Goal: Check status: Check status

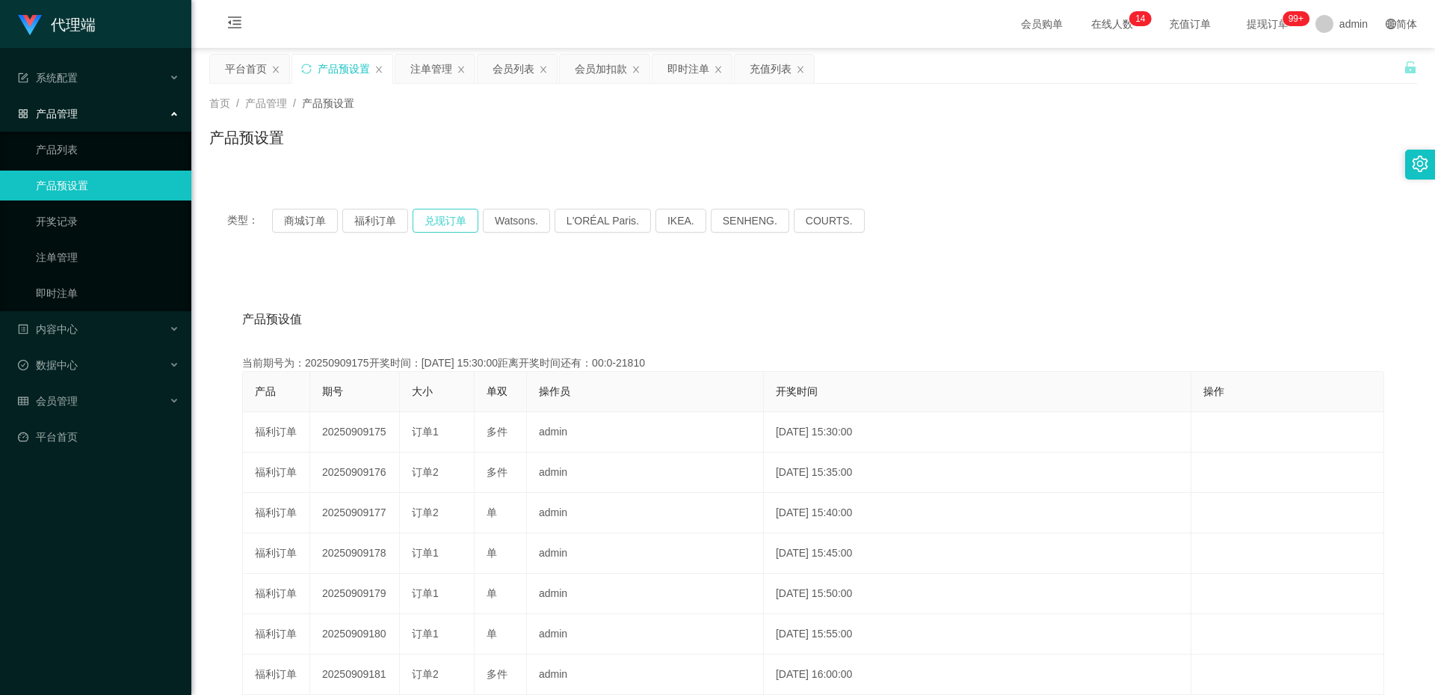
click at [434, 223] on button "兑现订单" at bounding box center [446, 221] width 66 height 24
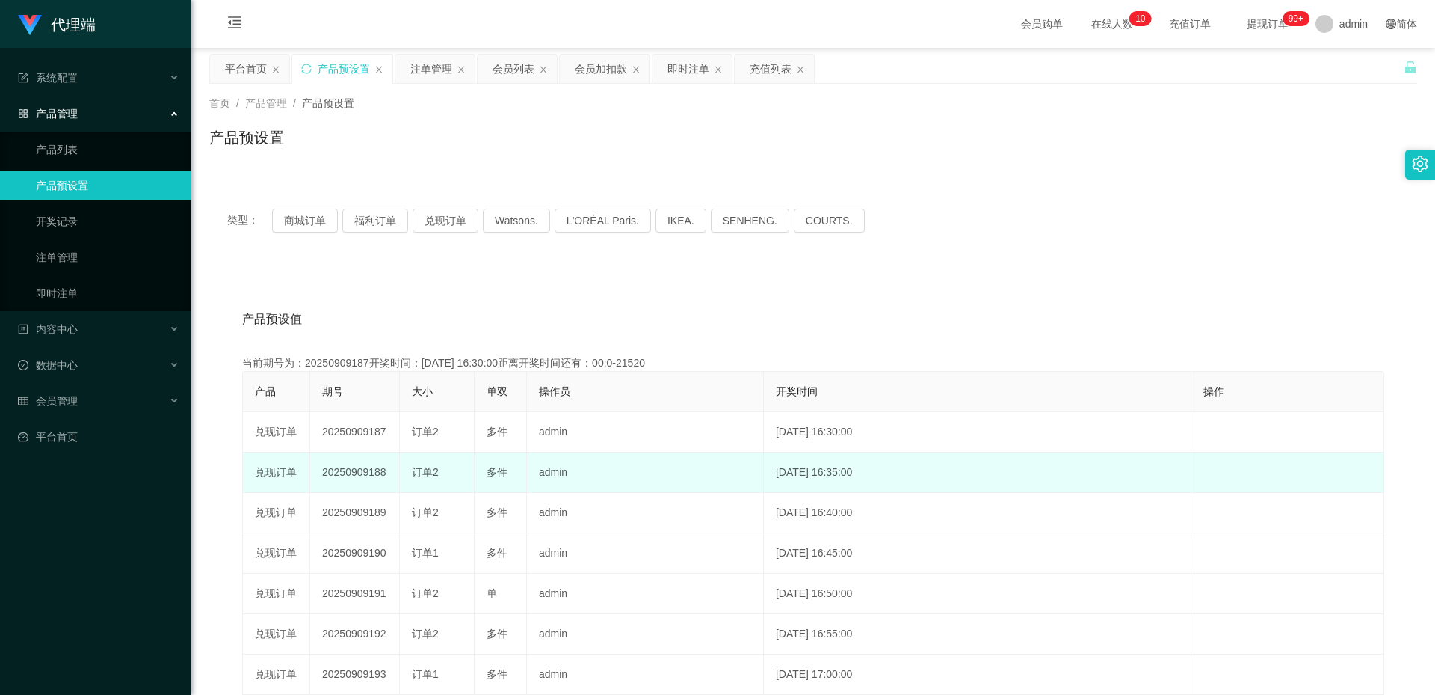
click at [371, 469] on td "20250909188" at bounding box center [355, 472] width 90 height 40
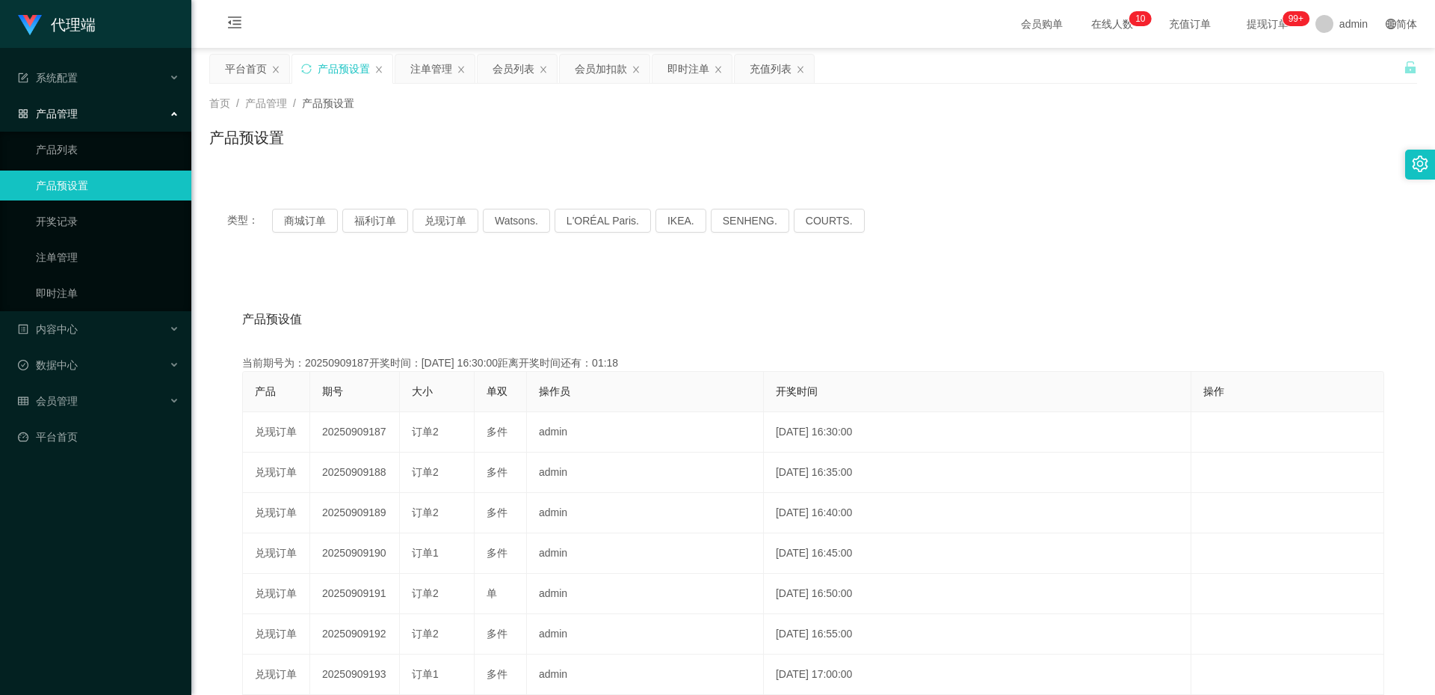
copy td "20250909188"
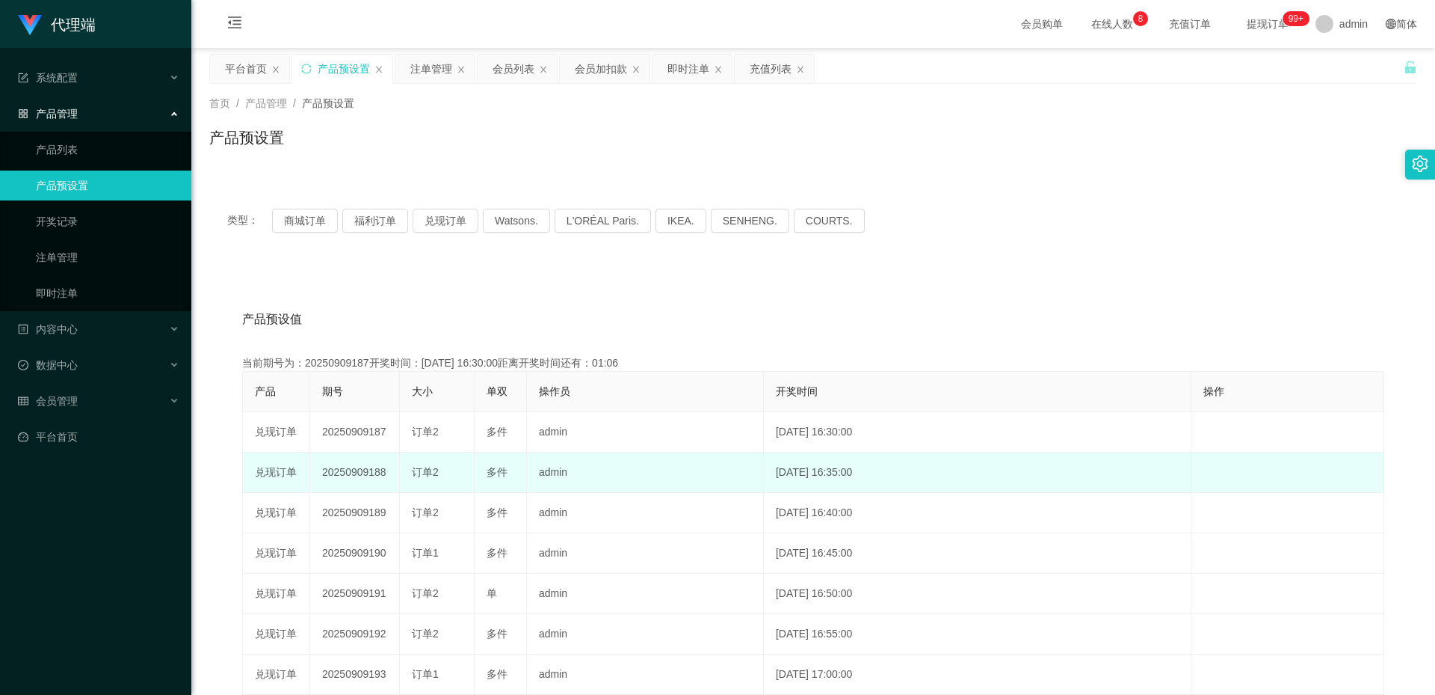
click at [361, 468] on td "20250909188" at bounding box center [355, 472] width 90 height 40
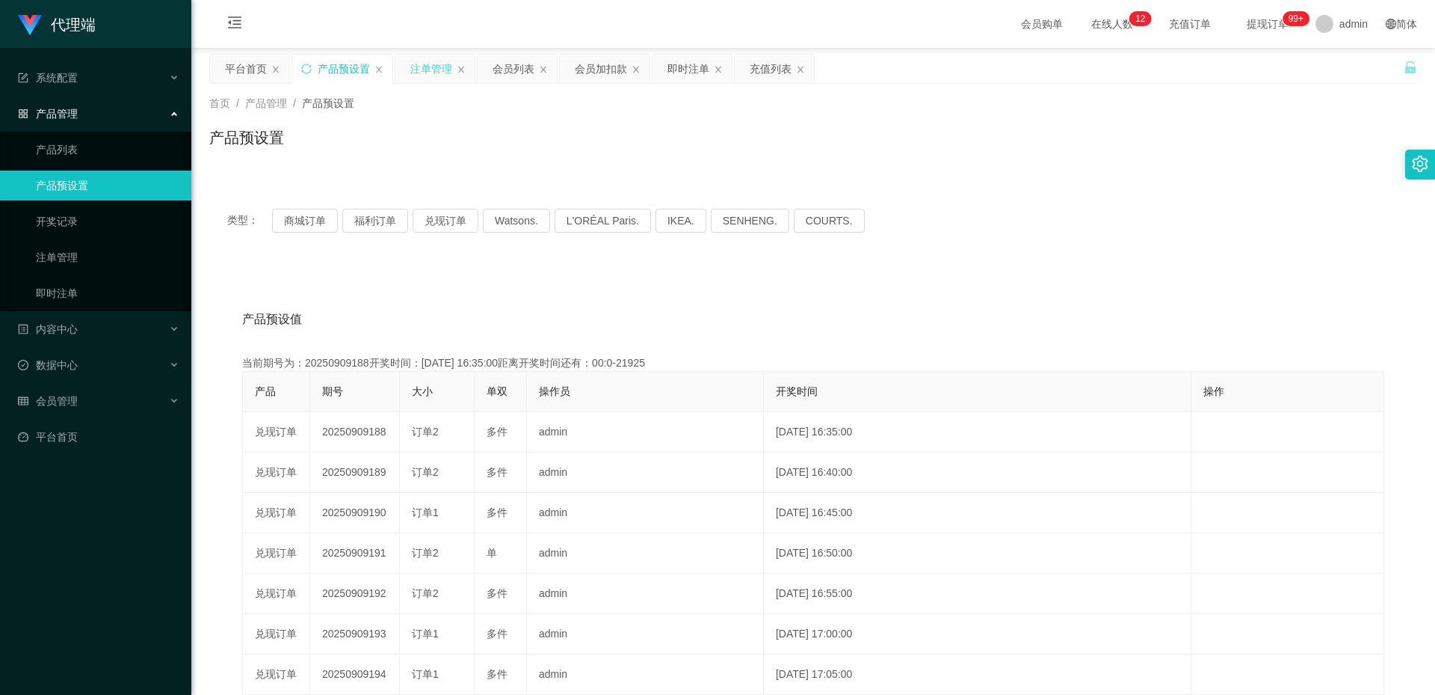
click at [446, 73] on div "注单管理" at bounding box center [431, 69] width 42 height 28
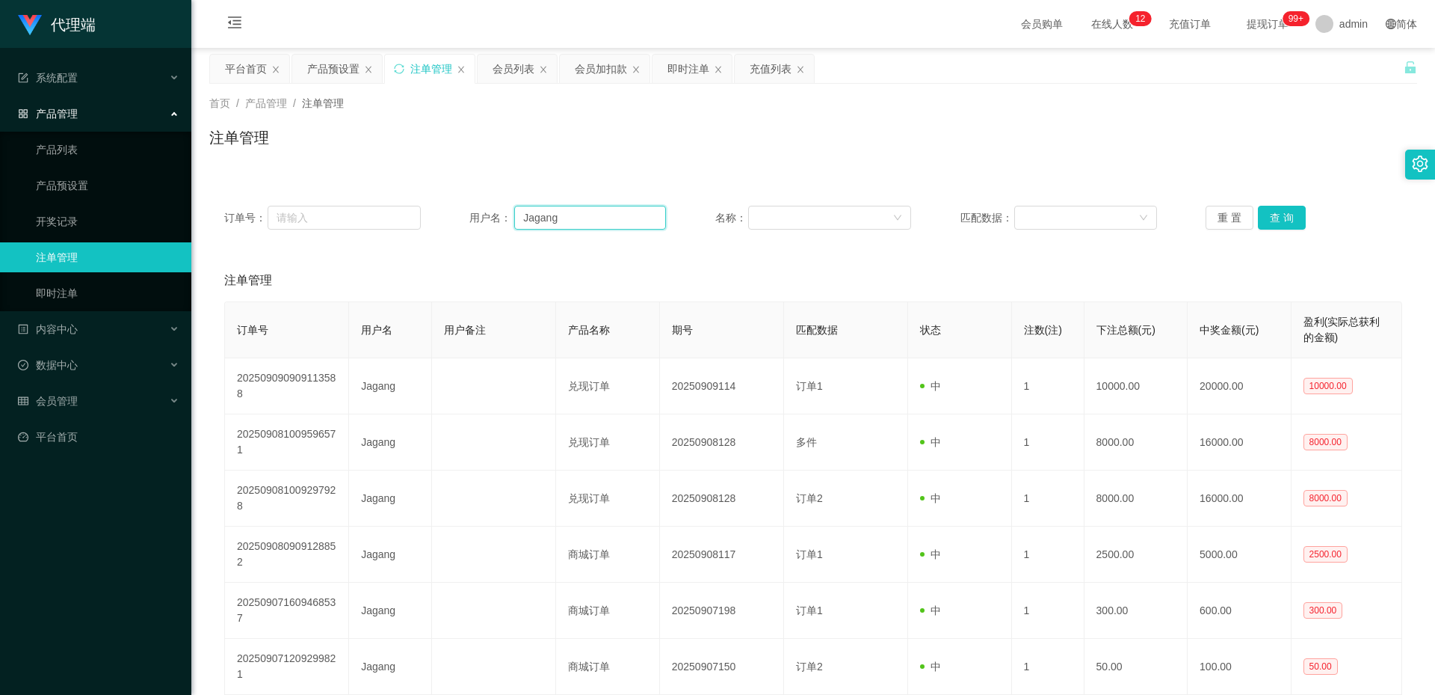
click at [576, 215] on input "Jagang" at bounding box center [590, 218] width 152 height 24
paste input "82993508"
type input "82993508"
click at [1290, 214] on button "查 询" at bounding box center [1282, 218] width 48 height 24
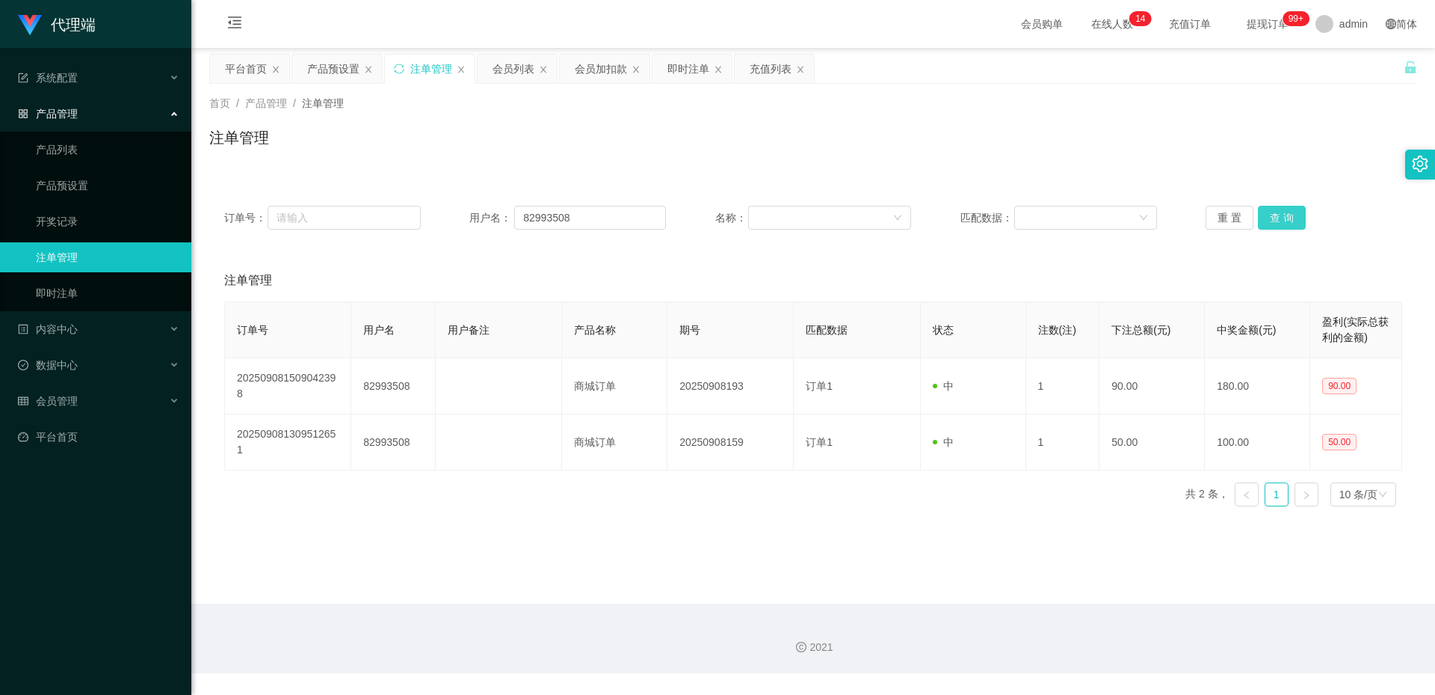
click at [1285, 216] on button "查 询" at bounding box center [1282, 218] width 48 height 24
click at [1270, 212] on button "查 询" at bounding box center [1282, 218] width 48 height 24
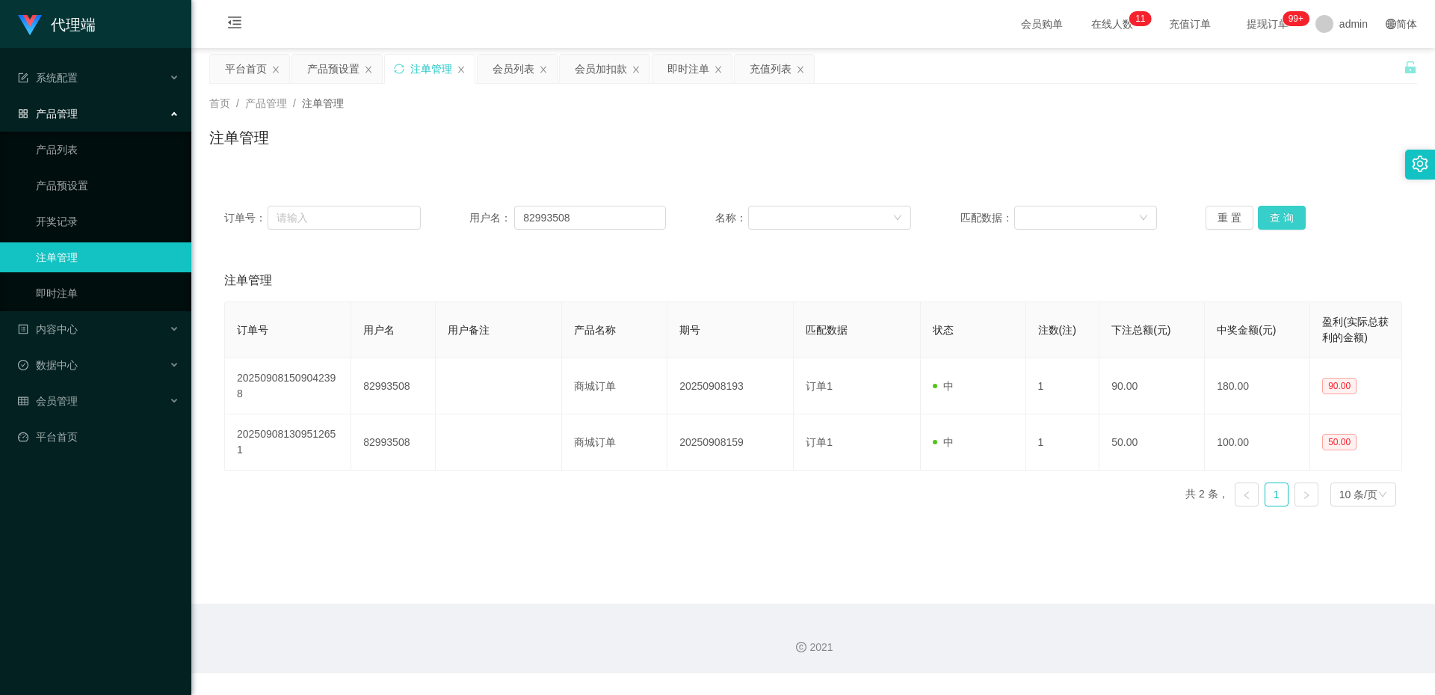
click at [1260, 207] on button "查 询" at bounding box center [1282, 218] width 48 height 24
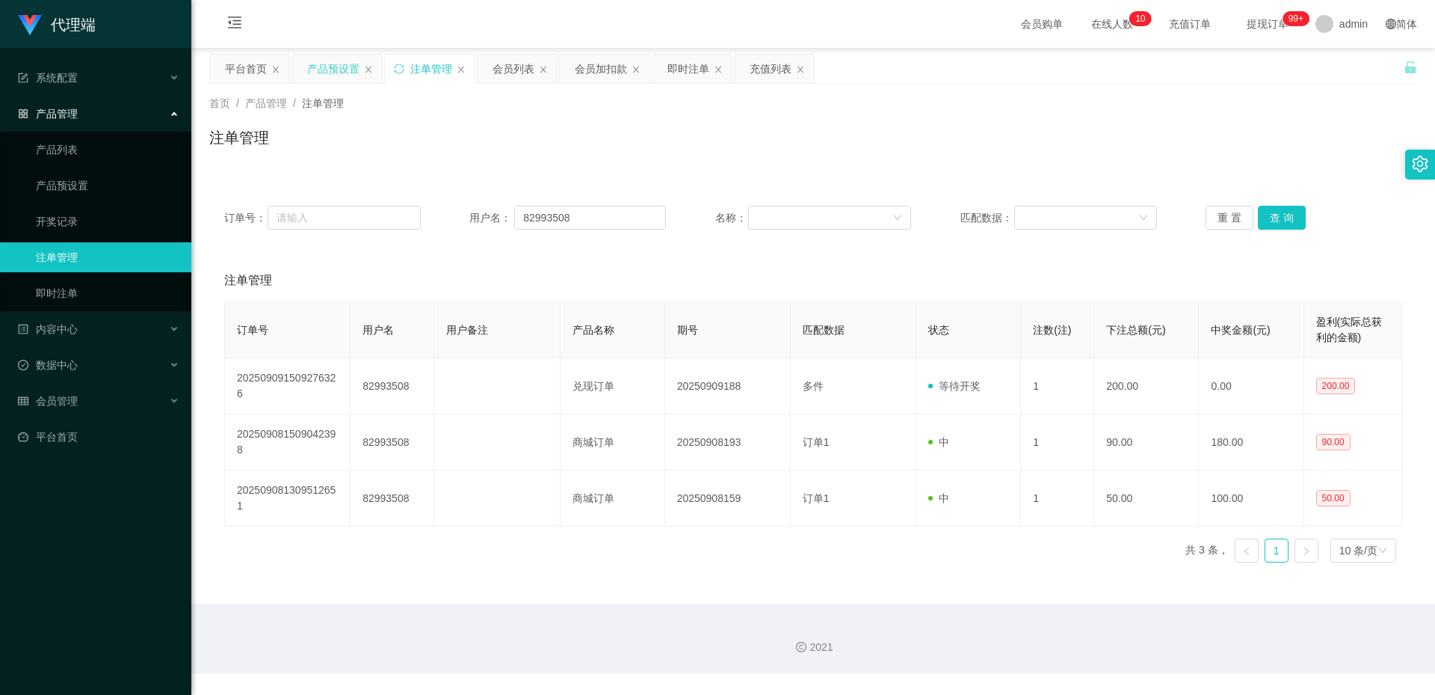
click at [330, 67] on div "产品预设置" at bounding box center [333, 69] width 52 height 28
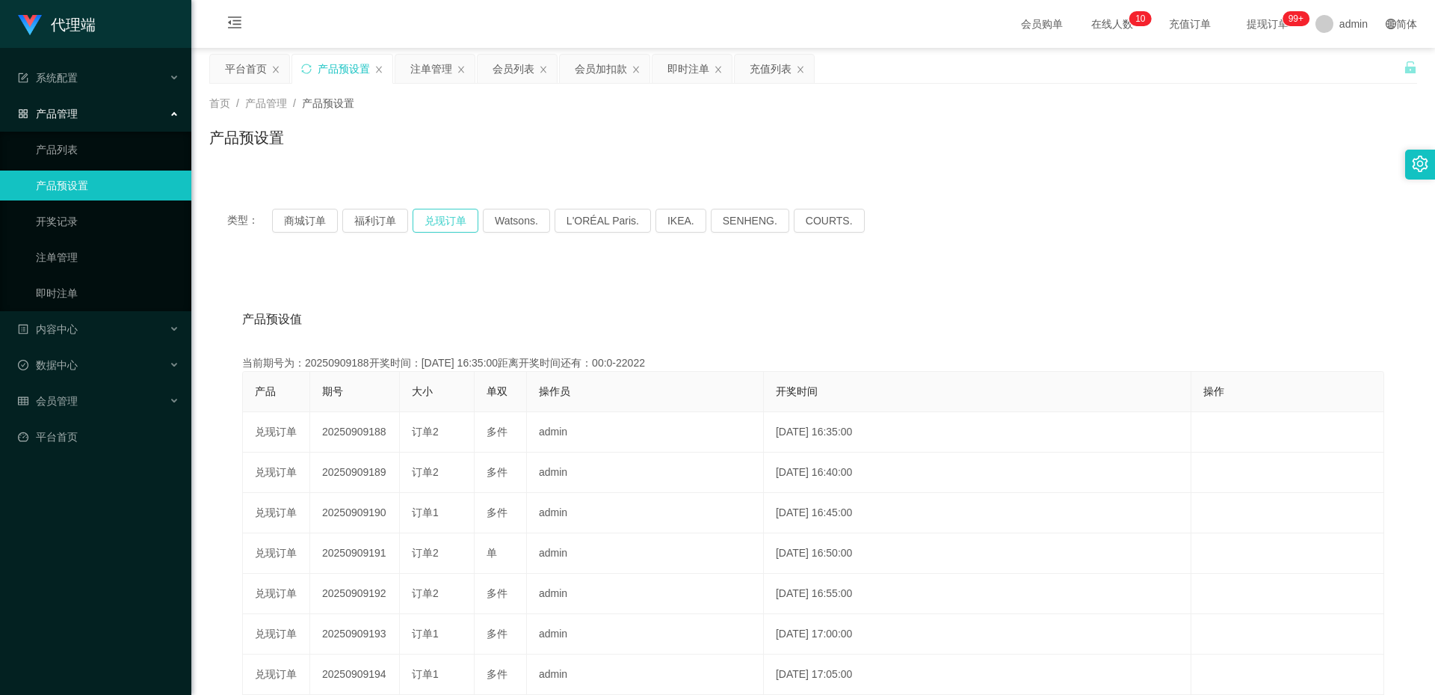
click at [438, 219] on button "兑现订单" at bounding box center [446, 221] width 66 height 24
click at [440, 70] on div "注单管理" at bounding box center [431, 69] width 42 height 28
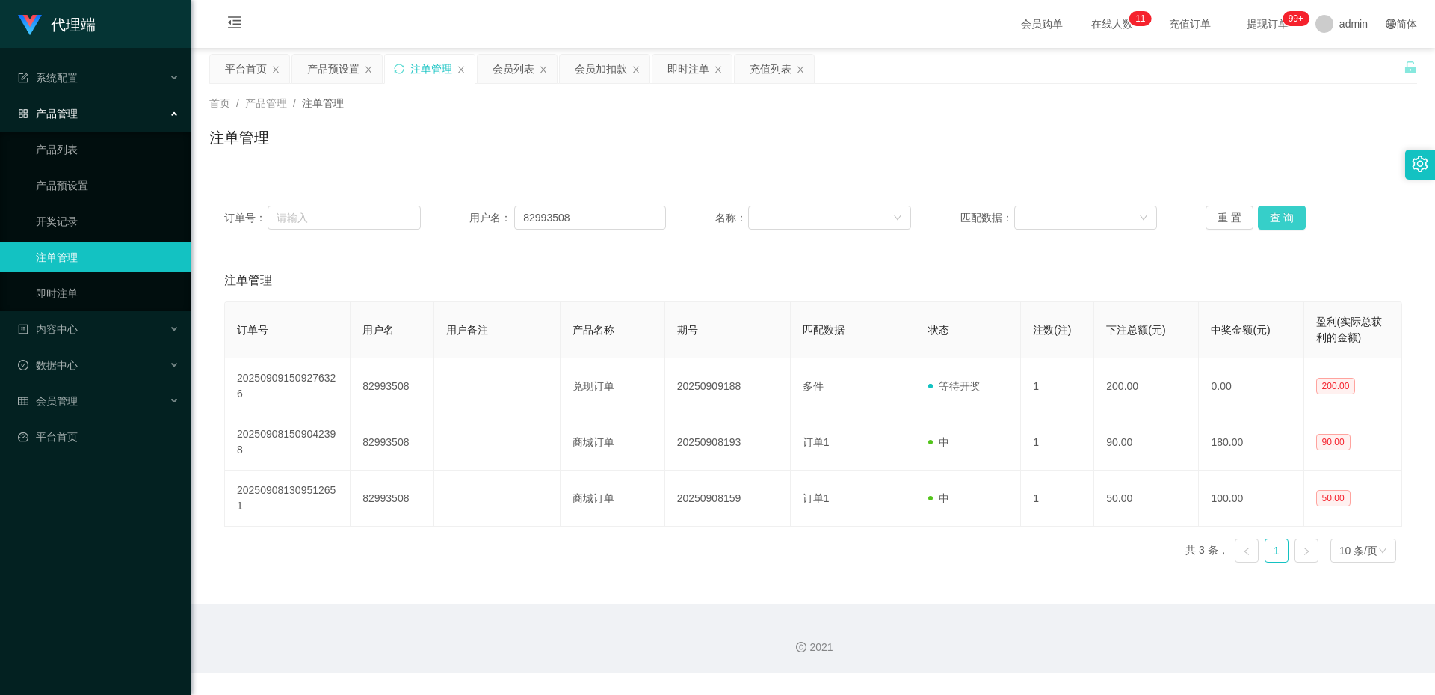
click at [1284, 209] on button "查 询" at bounding box center [1282, 218] width 48 height 24
click at [1281, 221] on button "查 询" at bounding box center [1282, 218] width 48 height 24
click at [1267, 213] on button "查 询" at bounding box center [1282, 218] width 48 height 24
click at [1269, 213] on button "查 询" at bounding box center [1282, 218] width 48 height 24
click at [1269, 213] on div "重 置 查 询" at bounding box center [1304, 218] width 197 height 24
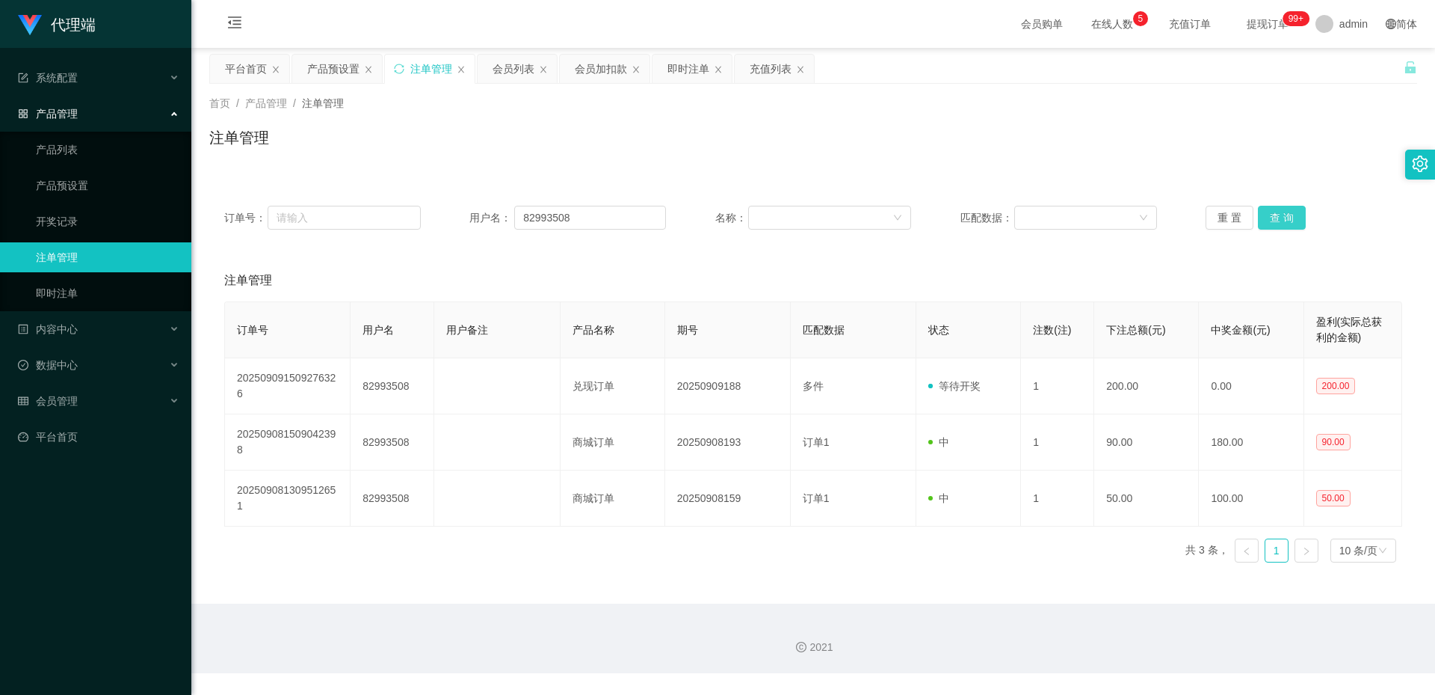
click at [1284, 215] on button "查 询" at bounding box center [1282, 218] width 48 height 24
click at [1290, 209] on button "查 询" at bounding box center [1282, 218] width 48 height 24
click at [1289, 211] on button "查 询" at bounding box center [1282, 218] width 48 height 24
click at [1300, 228] on div "重 置 查 询" at bounding box center [1304, 218] width 197 height 24
drag, startPoint x: 1279, startPoint y: 227, endPoint x: 1343, endPoint y: 197, distance: 71.2
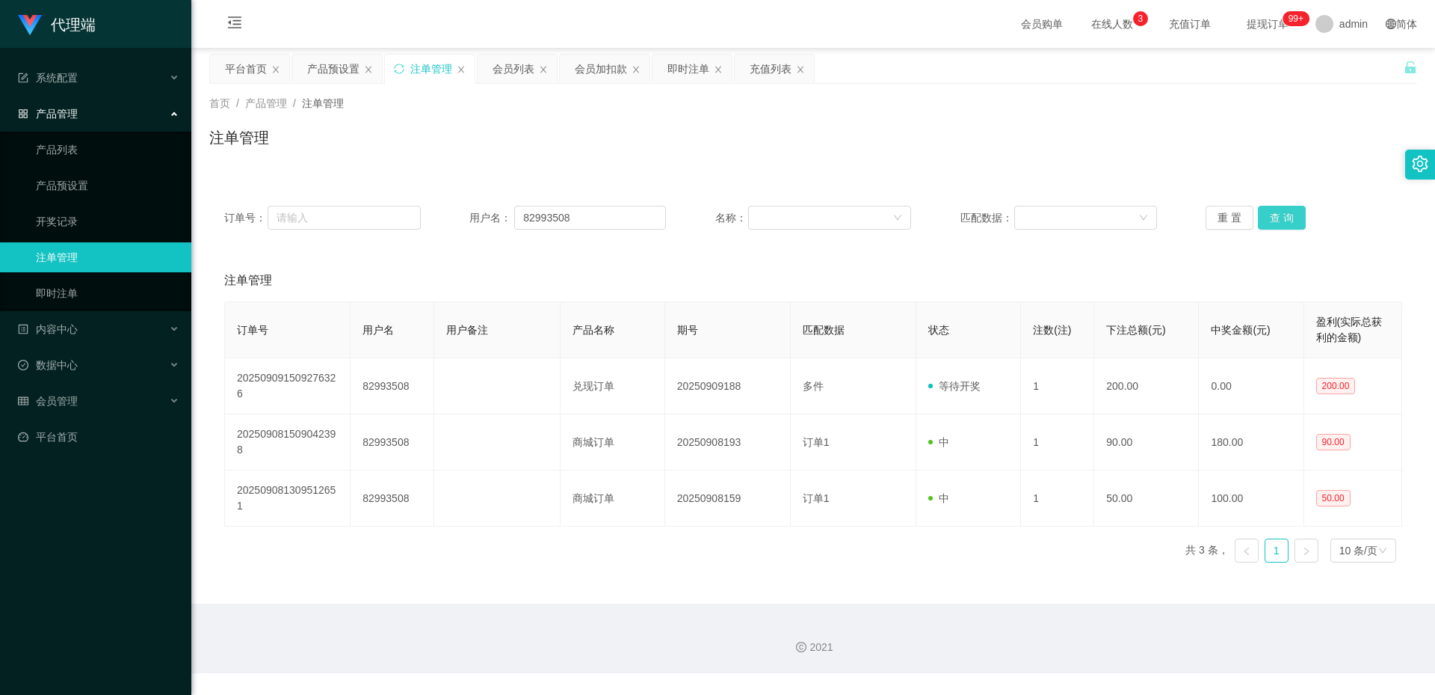
click at [1279, 227] on button "查 询" at bounding box center [1282, 218] width 48 height 24
click at [1288, 219] on button "查 询" at bounding box center [1282, 218] width 48 height 24
click at [1282, 215] on button "查 询" at bounding box center [1282, 218] width 48 height 24
click at [1279, 218] on button "查 询" at bounding box center [1282, 218] width 48 height 24
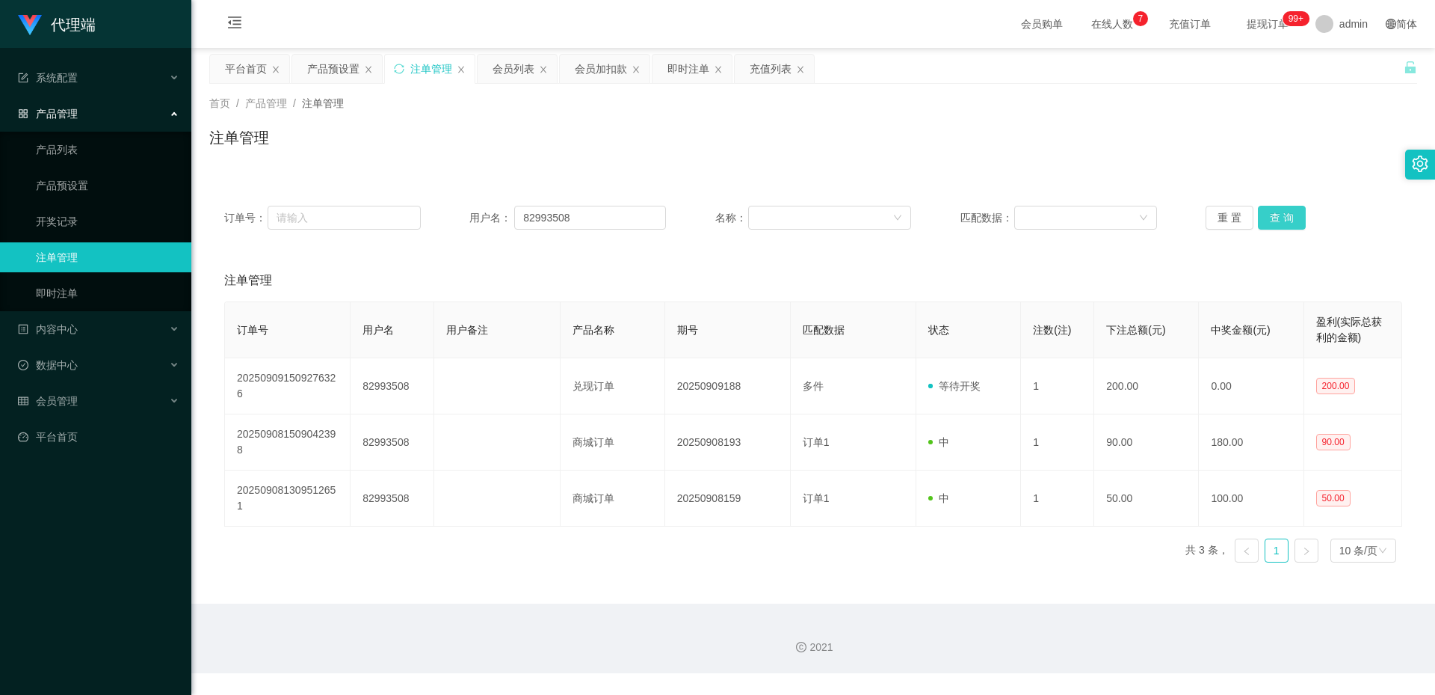
click at [1280, 215] on button "查 询" at bounding box center [1282, 218] width 48 height 24
click at [1280, 212] on button "查 询" at bounding box center [1282, 218] width 48 height 24
click at [1281, 212] on div "重 置 查 询" at bounding box center [1304, 218] width 197 height 24
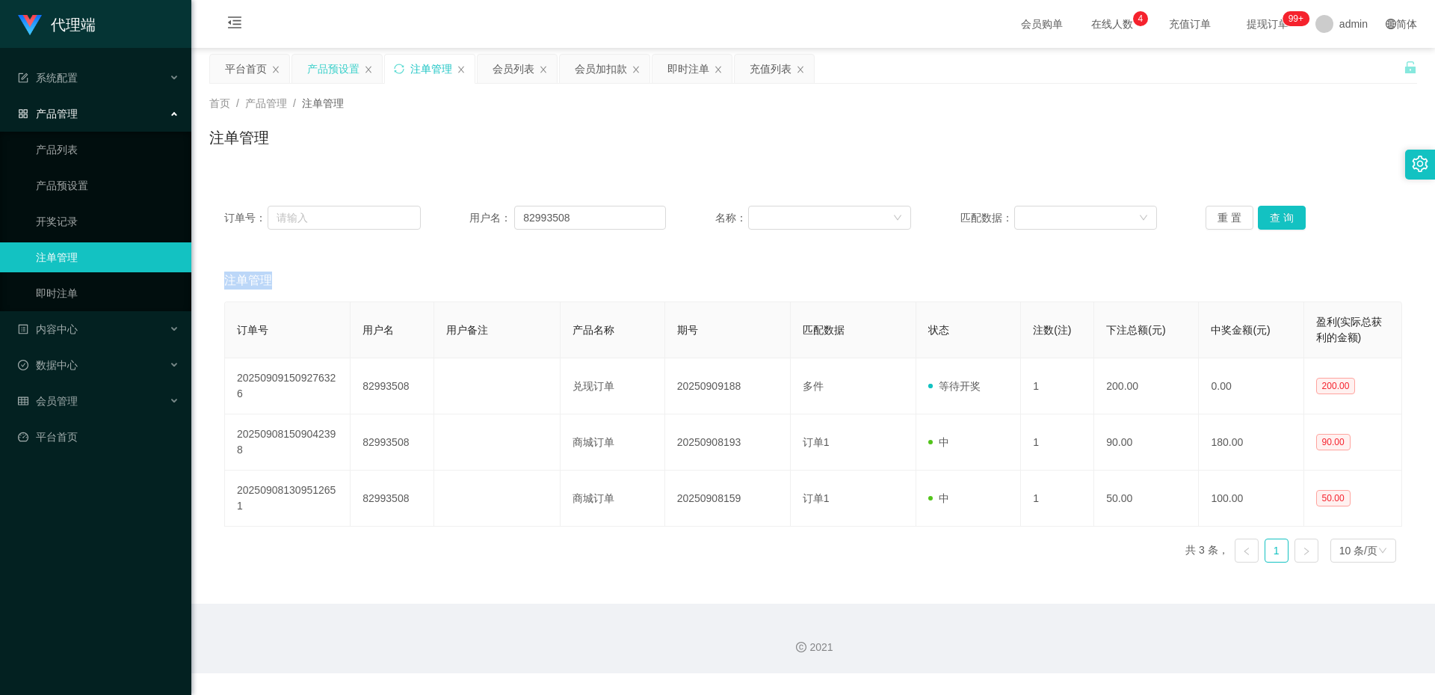
click at [340, 70] on div "产品预设置" at bounding box center [333, 69] width 52 height 28
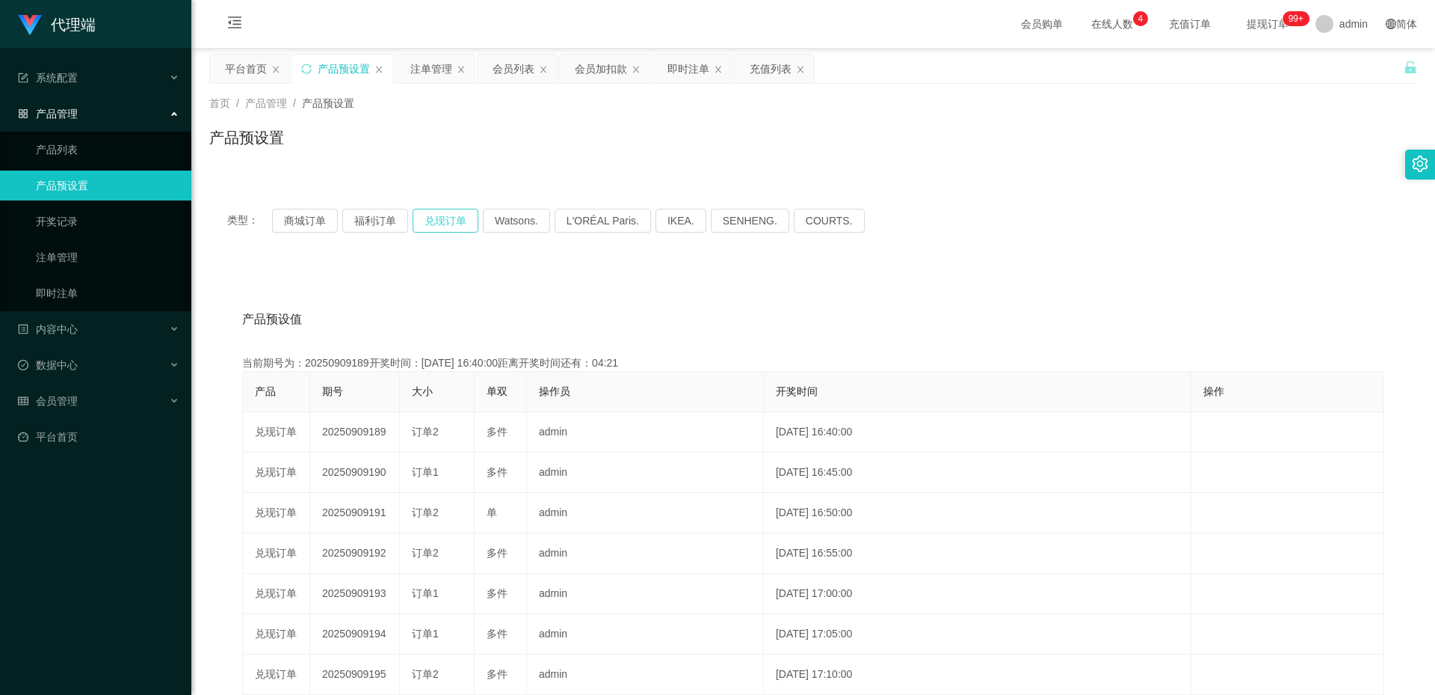
click at [447, 217] on button "兑现订单" at bounding box center [446, 221] width 66 height 24
click at [436, 72] on div "注单管理" at bounding box center [431, 69] width 42 height 28
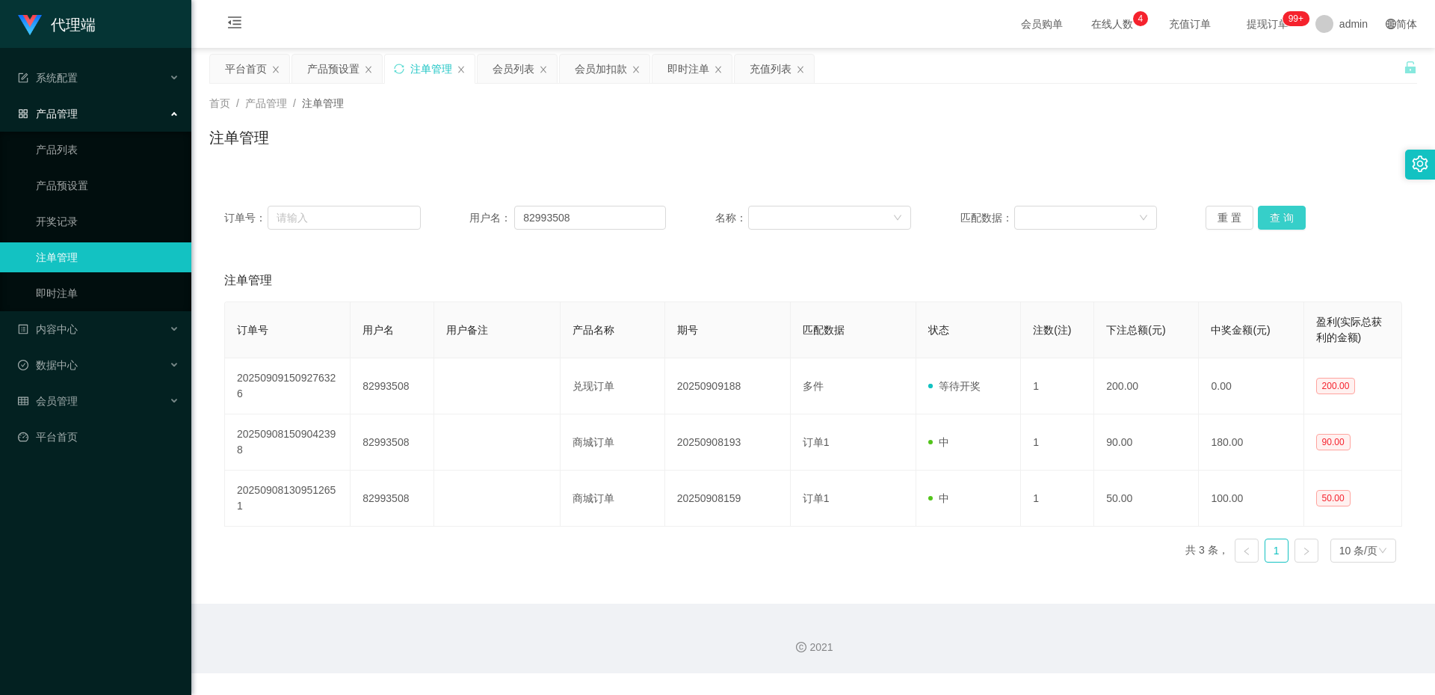
click at [1281, 218] on button "查 询" at bounding box center [1282, 218] width 48 height 24
click at [579, 222] on input "82993508" at bounding box center [590, 218] width 152 height 24
click at [1226, 220] on button "重 置" at bounding box center [1230, 218] width 48 height 24
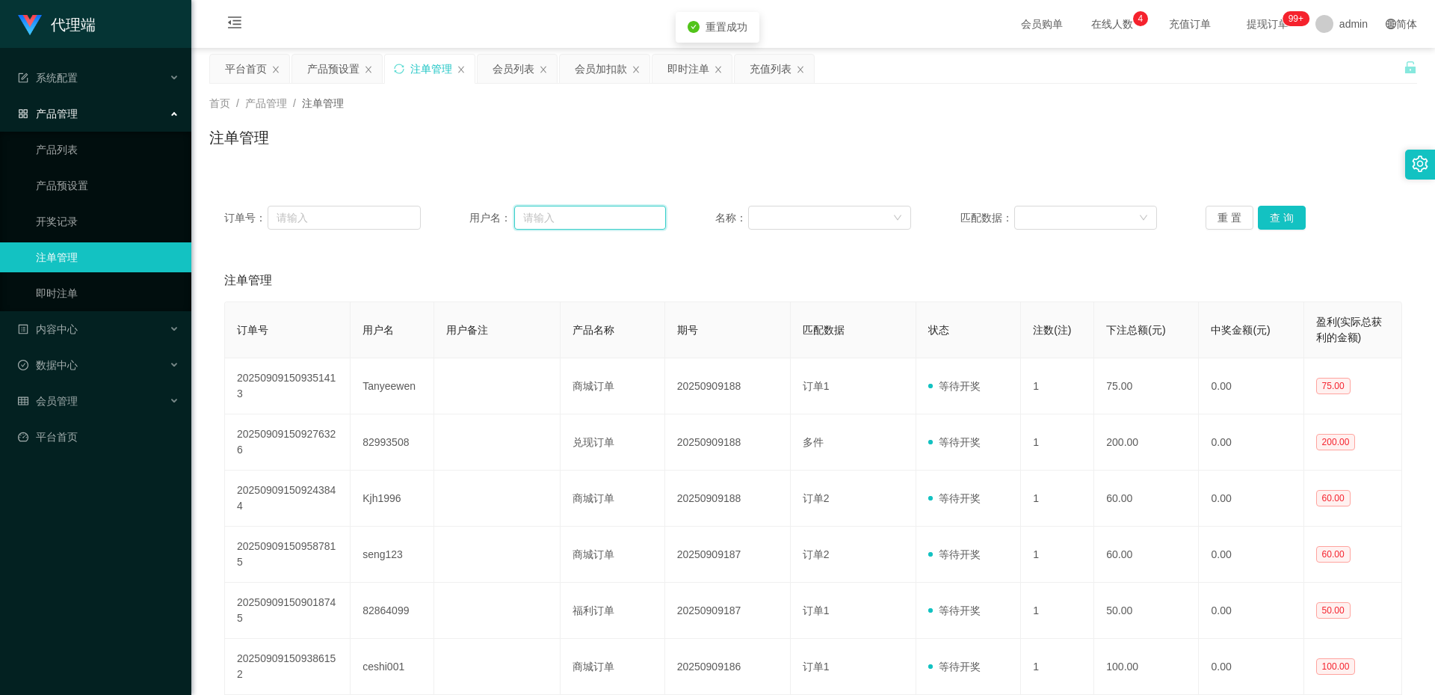
drag, startPoint x: 583, startPoint y: 218, endPoint x: 635, endPoint y: 219, distance: 52.3
click at [583, 218] on input "text" at bounding box center [590, 218] width 152 height 24
paste input "82993508"
type input "82993508"
click at [1278, 220] on button "查 询" at bounding box center [1282, 218] width 48 height 24
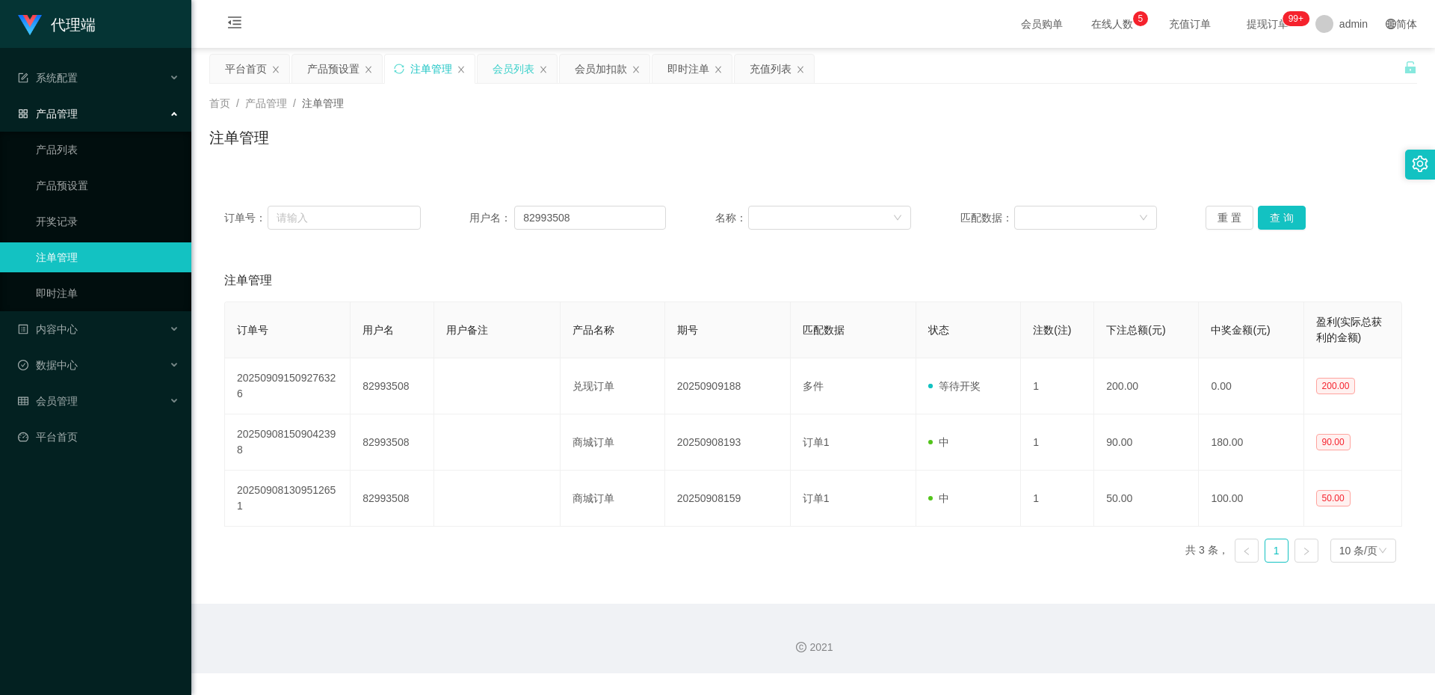
click at [508, 66] on div "会员列表" at bounding box center [514, 69] width 42 height 28
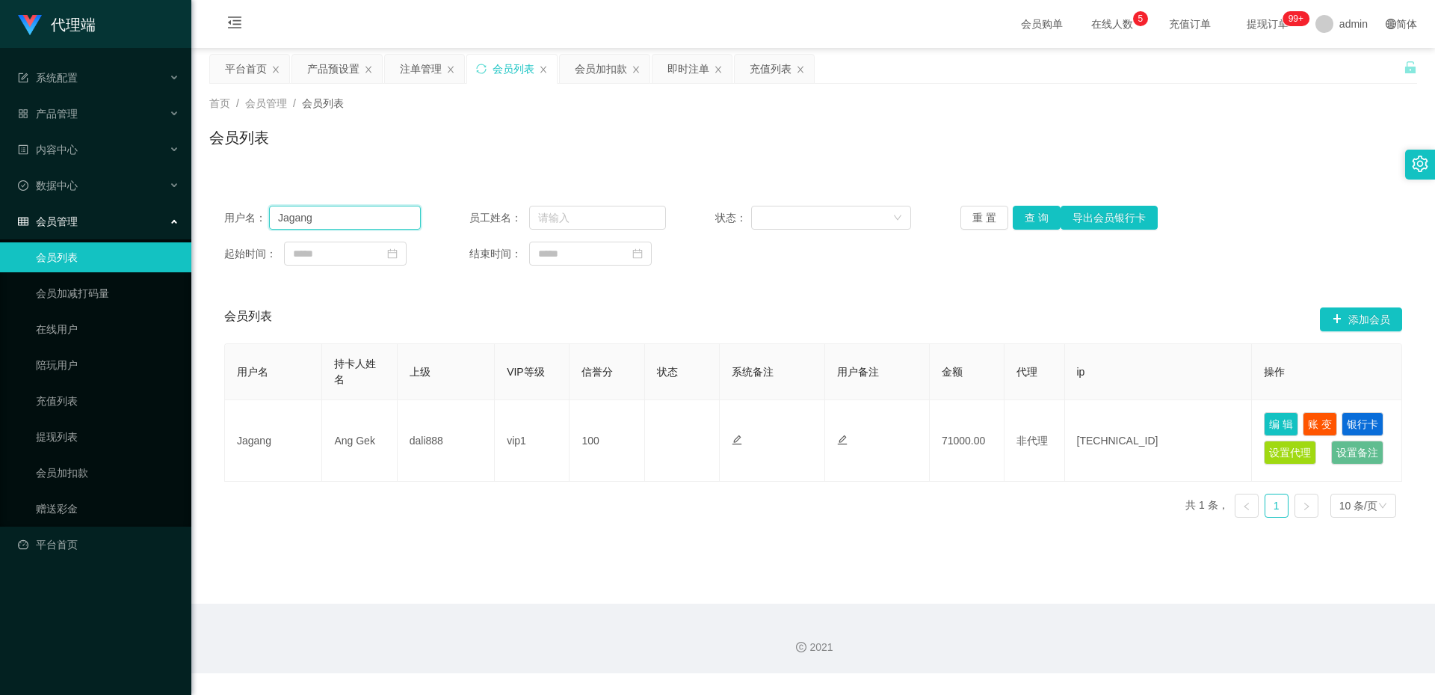
click at [357, 228] on input "Jagang" at bounding box center [345, 218] width 152 height 24
paste input "82993508"
type input "82993508"
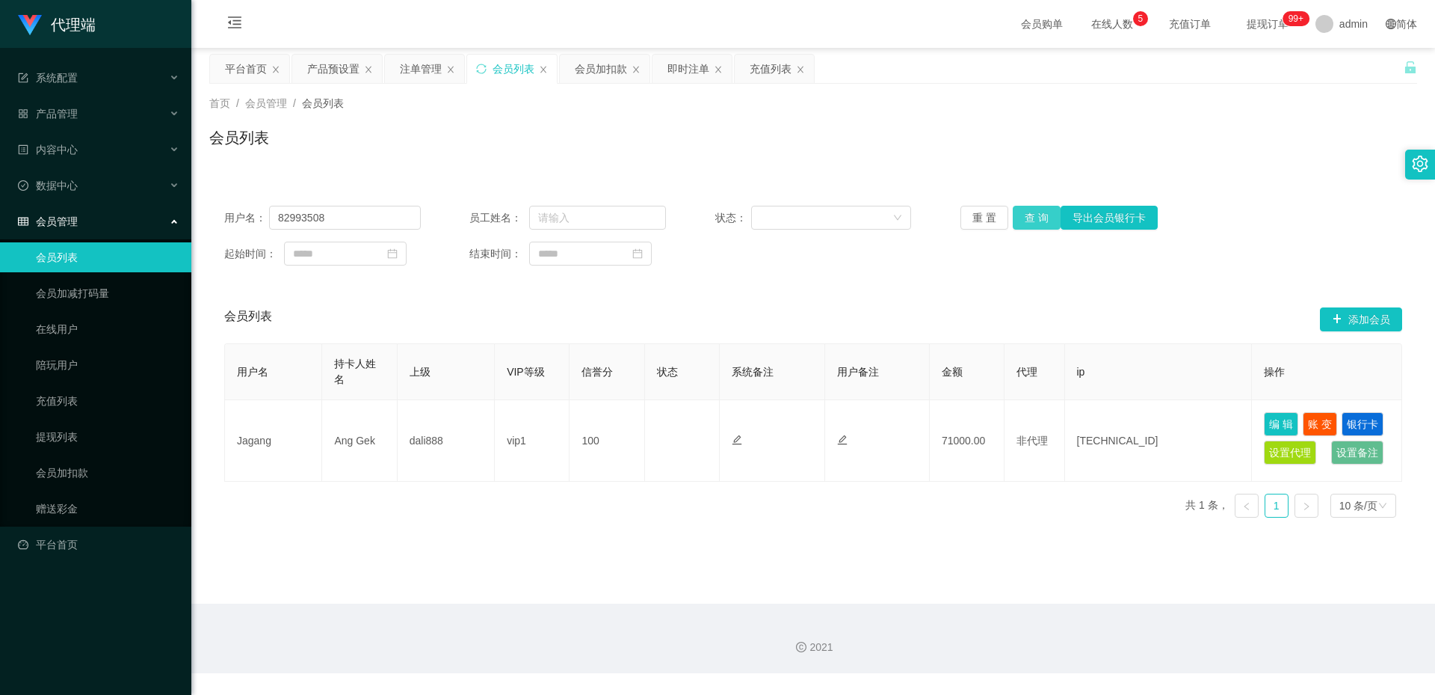
click at [1041, 216] on button "查 询" at bounding box center [1037, 218] width 48 height 24
click at [417, 68] on div "注单管理" at bounding box center [421, 69] width 42 height 28
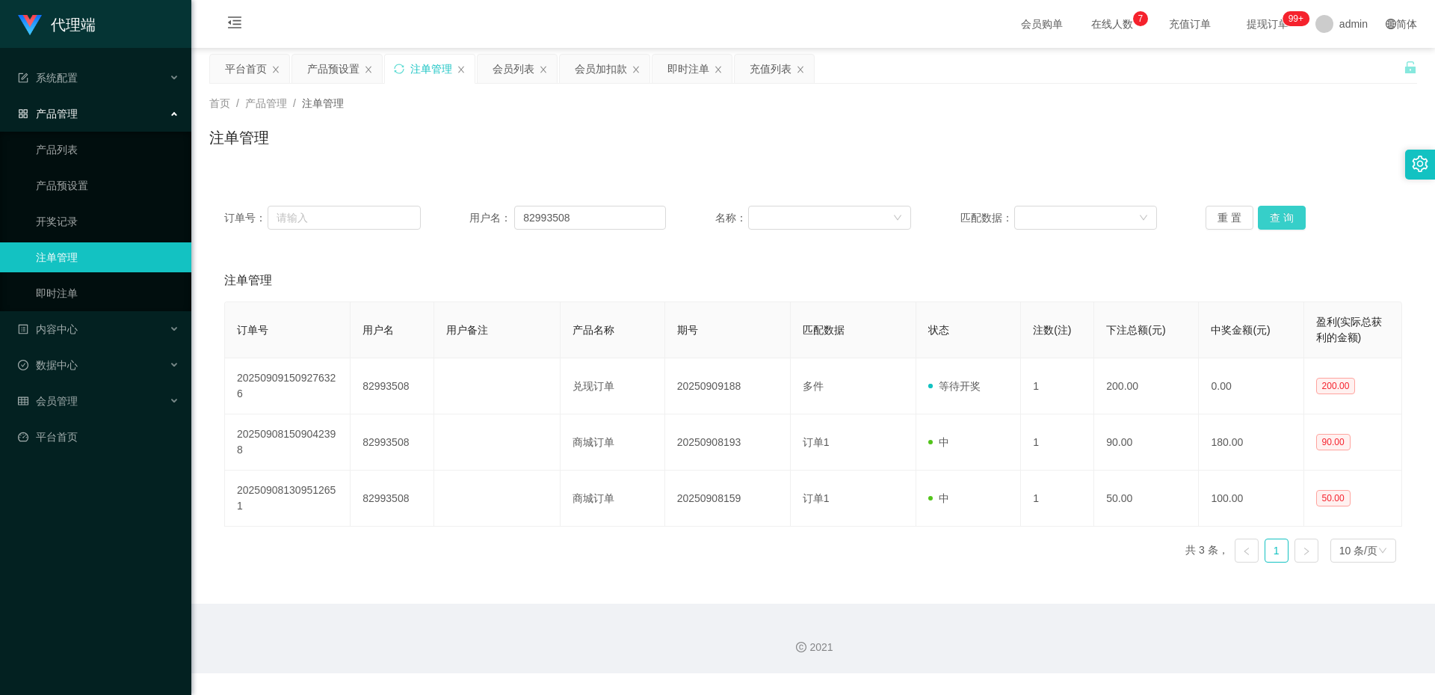
click at [1287, 224] on button "查 询" at bounding box center [1282, 218] width 48 height 24
click at [1269, 214] on button "查 询" at bounding box center [1282, 218] width 48 height 24
click at [1269, 215] on button "查 询" at bounding box center [1282, 218] width 48 height 24
click at [1269, 215] on button "查 询" at bounding box center [1290, 218] width 64 height 24
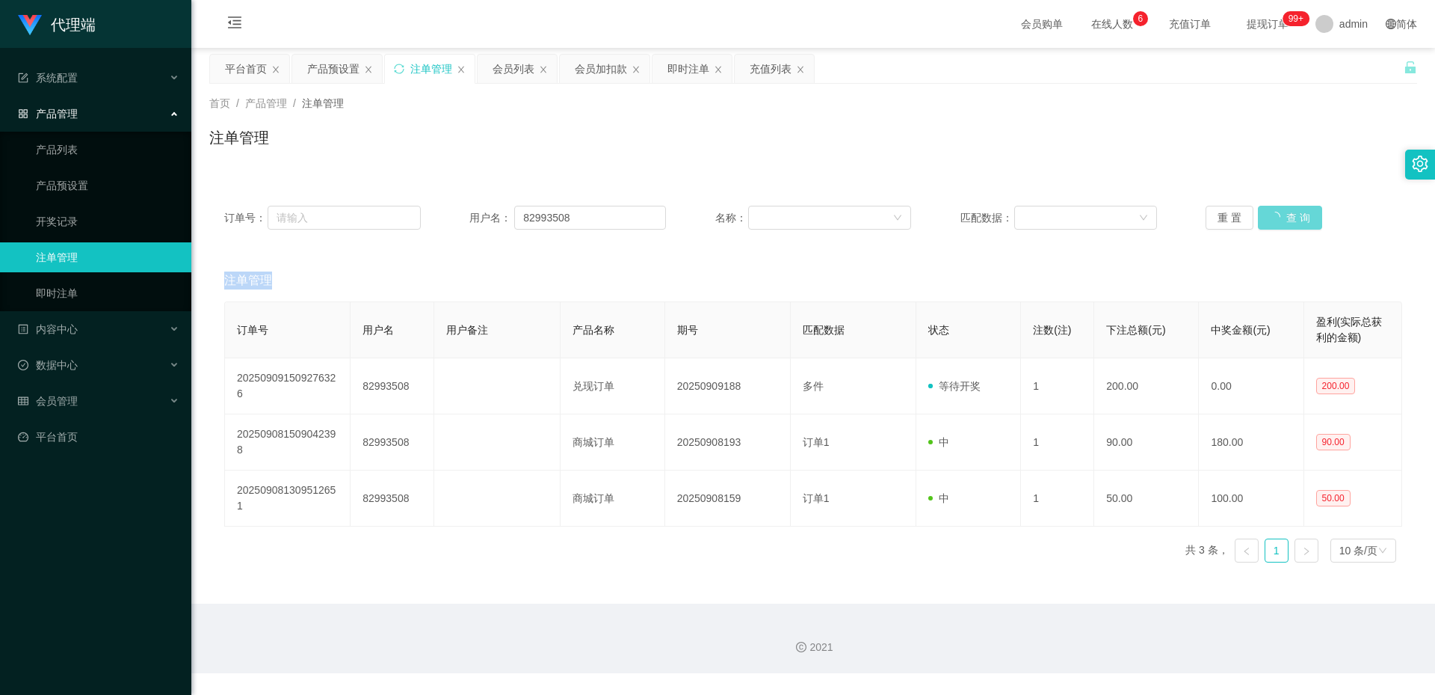
click at [1269, 215] on div "重 置 查 询" at bounding box center [1304, 218] width 197 height 24
click at [635, 219] on input "82993508" at bounding box center [590, 218] width 152 height 24
click at [1275, 222] on button "查 询" at bounding box center [1282, 218] width 48 height 24
click at [526, 72] on div "会员列表" at bounding box center [514, 69] width 42 height 28
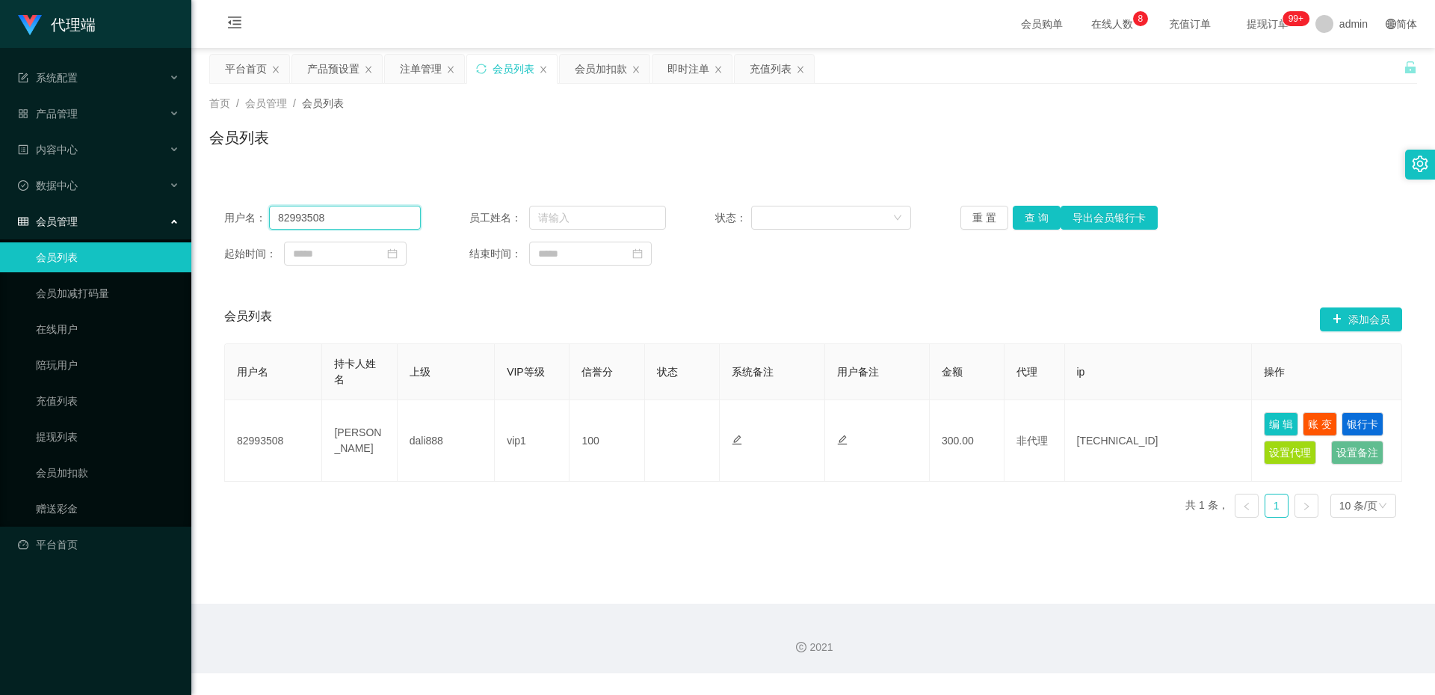
click at [381, 218] on input "82993508" at bounding box center [345, 218] width 152 height 24
click at [380, 218] on input "82993508" at bounding box center [345, 218] width 152 height 24
click at [1025, 218] on button "查 询" at bounding box center [1037, 218] width 48 height 24
click at [1049, 211] on button "查 询" at bounding box center [1037, 218] width 48 height 24
click at [1036, 220] on button "查 询" at bounding box center [1037, 218] width 48 height 24
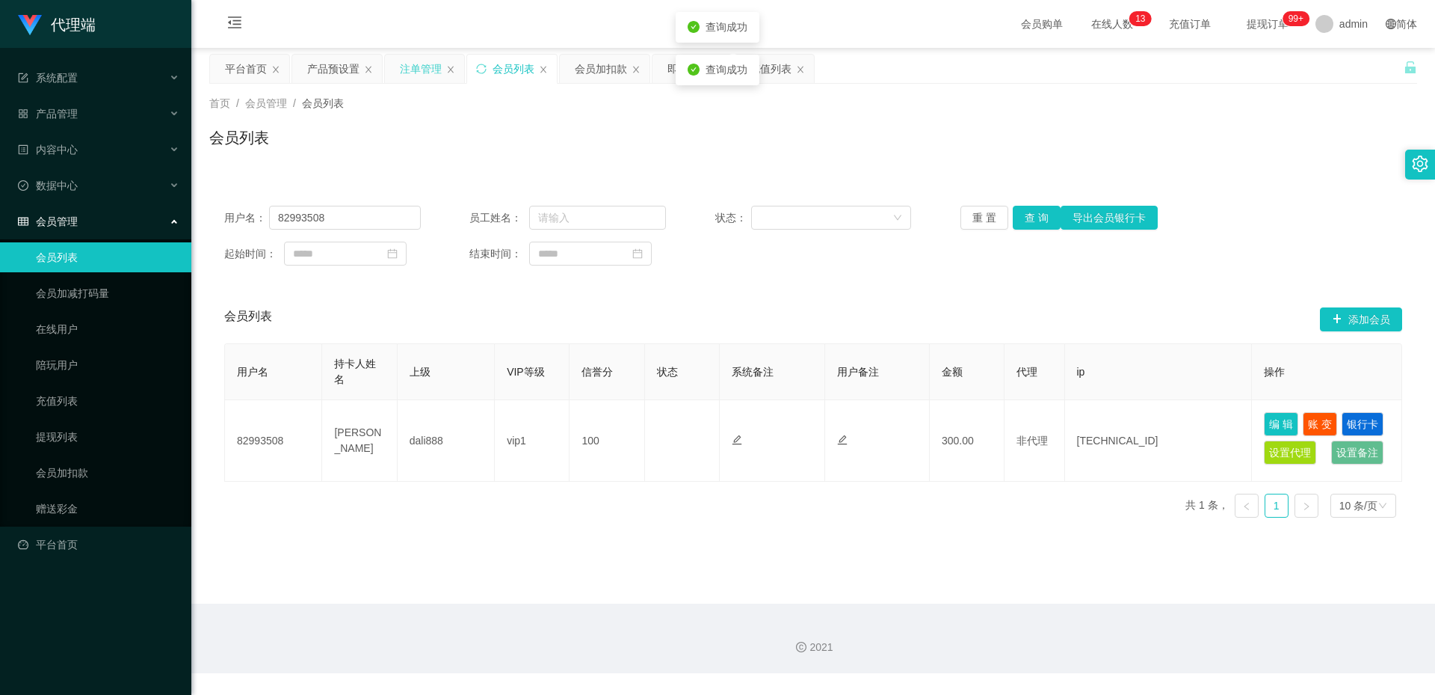
click at [416, 77] on div "注单管理" at bounding box center [421, 69] width 42 height 28
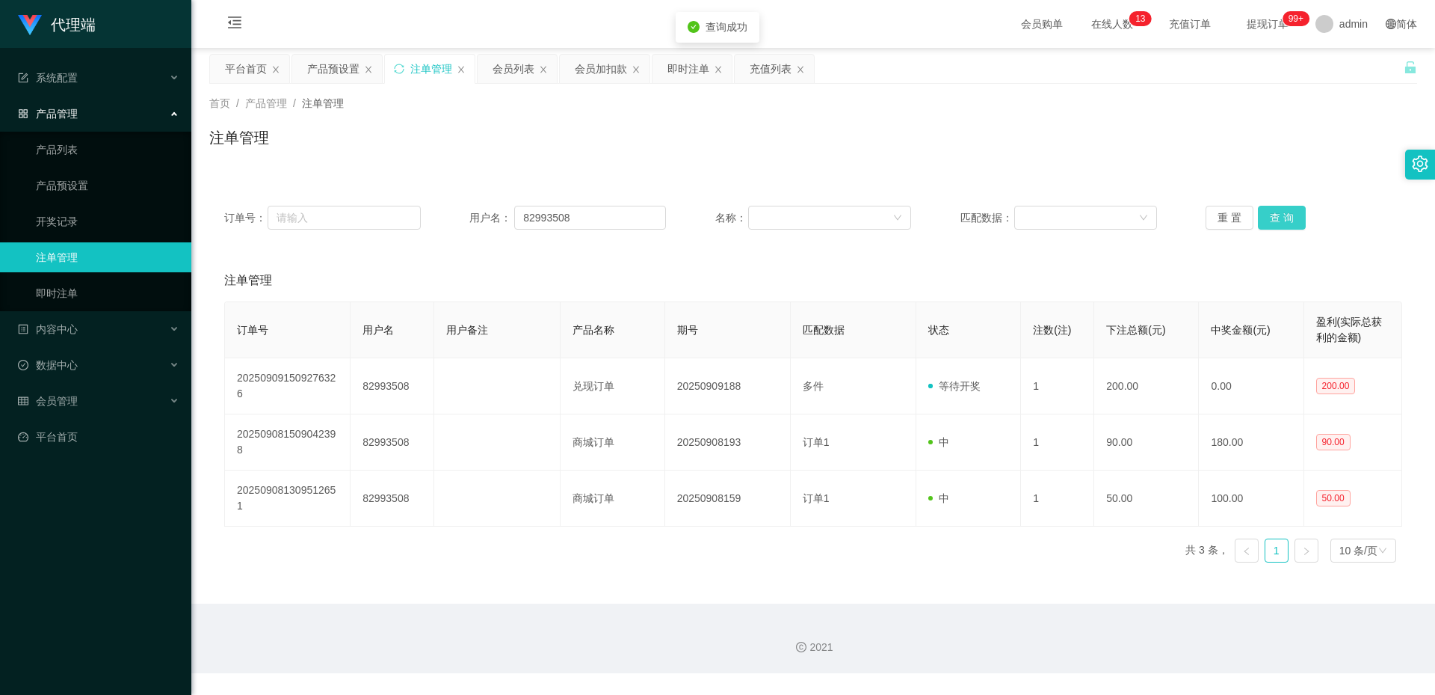
click at [1287, 218] on button "查 询" at bounding box center [1282, 218] width 48 height 24
click at [1274, 214] on button "查 询" at bounding box center [1282, 218] width 48 height 24
click at [1268, 213] on button "查 询" at bounding box center [1282, 218] width 48 height 24
click at [1258, 226] on button "查 询" at bounding box center [1282, 218] width 48 height 24
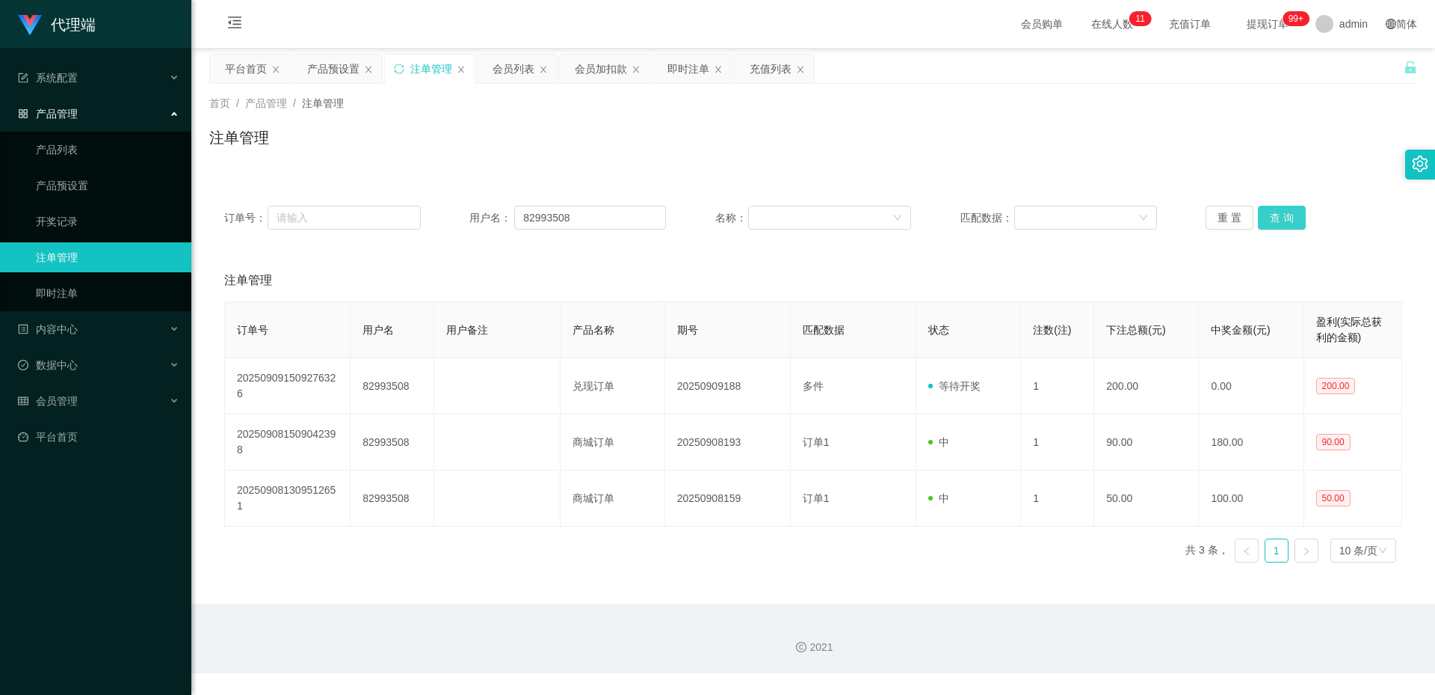
click at [1262, 226] on button "查 询" at bounding box center [1282, 218] width 48 height 24
click at [1283, 221] on button "查 询" at bounding box center [1282, 218] width 48 height 24
click at [1283, 215] on button "查 询" at bounding box center [1282, 218] width 48 height 24
click at [1283, 215] on div "重 置 查 询" at bounding box center [1304, 218] width 197 height 24
click at [1283, 215] on button "查 询" at bounding box center [1282, 218] width 48 height 24
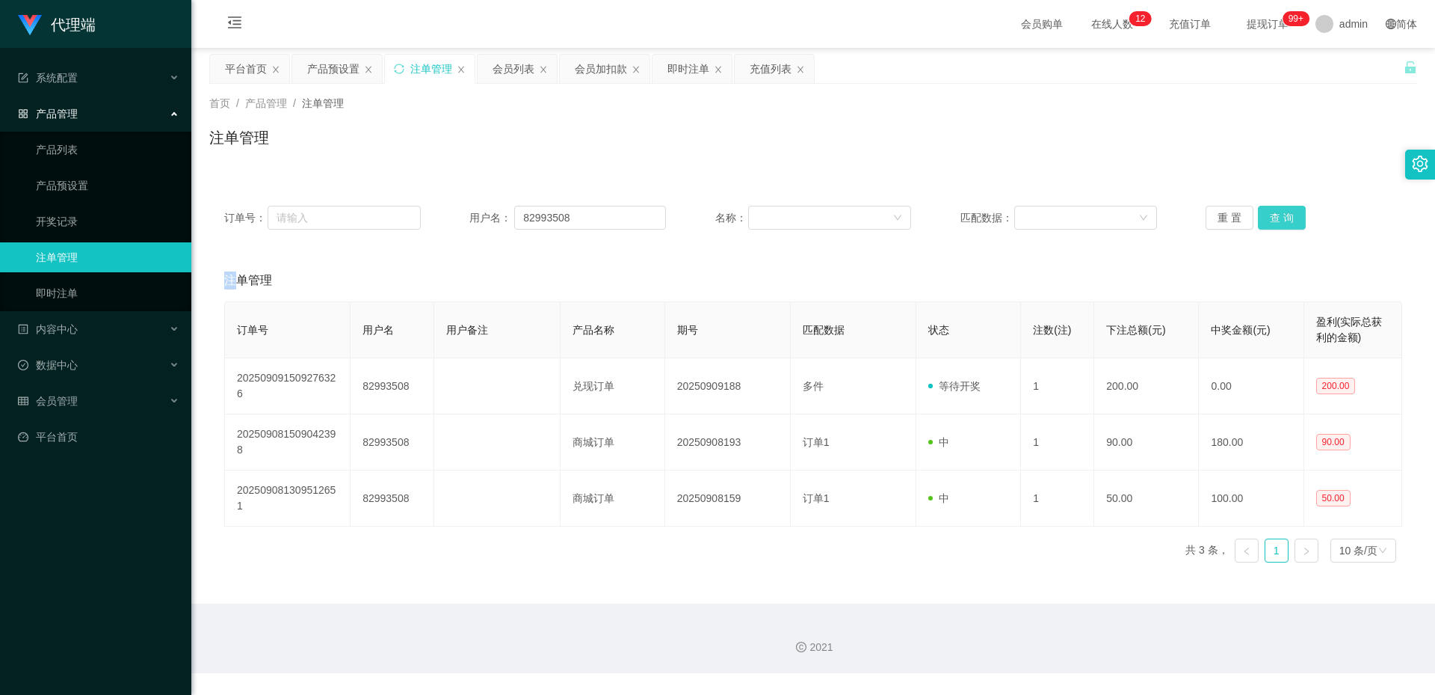
click at [1282, 209] on button "查 询" at bounding box center [1282, 218] width 48 height 24
click at [1260, 209] on button "查 询" at bounding box center [1282, 218] width 48 height 24
click at [1291, 224] on button "查 询" at bounding box center [1282, 218] width 48 height 24
